Goal: Task Accomplishment & Management: Use online tool/utility

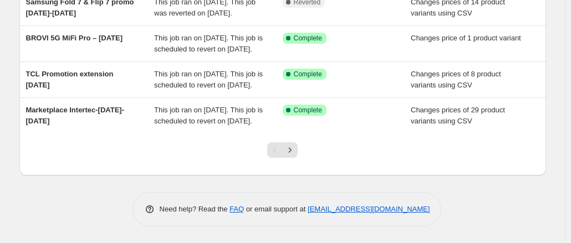
scroll to position [388, 0]
click at [289, 156] on icon "Next" at bounding box center [289, 150] width 11 height 11
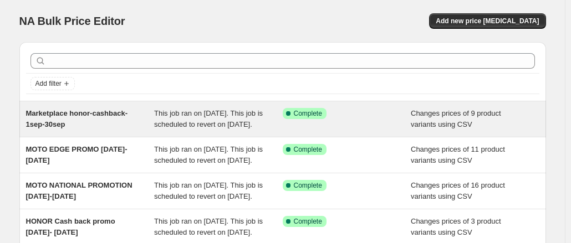
click at [81, 109] on span "Marketplace honor-cashback-1sep-30sep" at bounding box center [77, 118] width 102 height 19
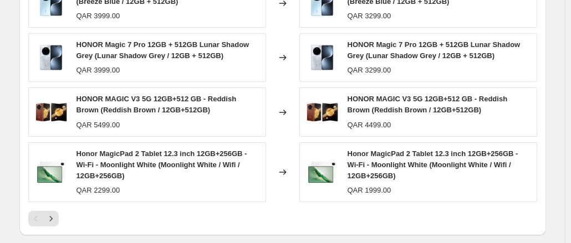
scroll to position [720, 0]
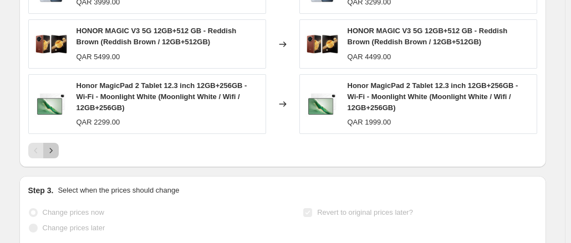
click at [52, 148] on icon "Next" at bounding box center [50, 150] width 3 height 5
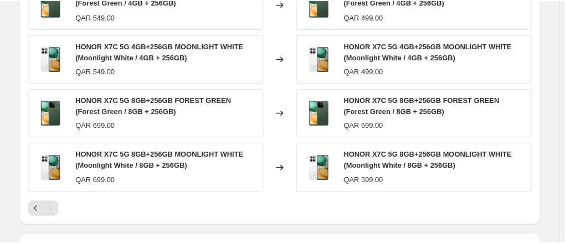
scroll to position [610, 0]
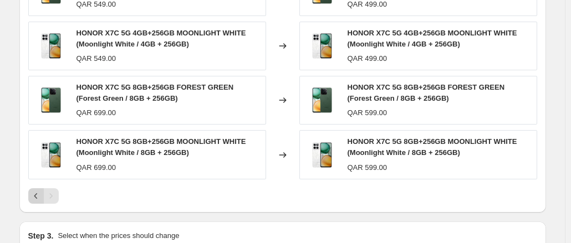
click at [31, 188] on button "Previous" at bounding box center [36, 196] width 16 height 16
